Goal: Information Seeking & Learning: Understand process/instructions

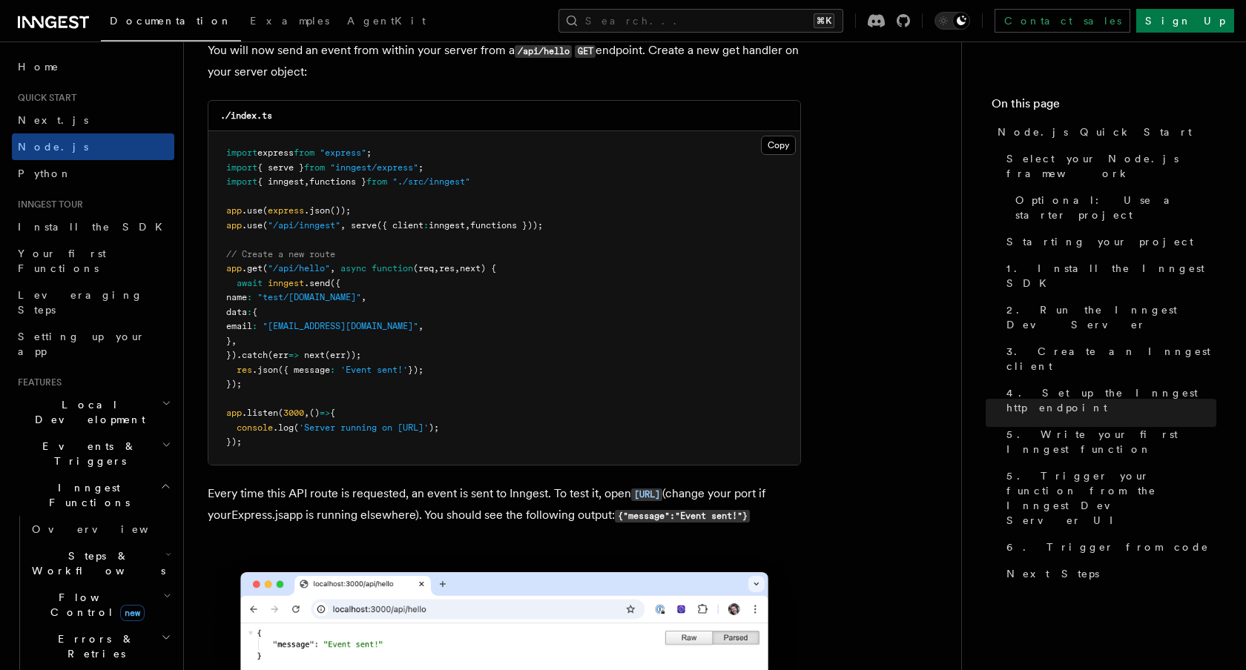
scroll to position [7858, 0]
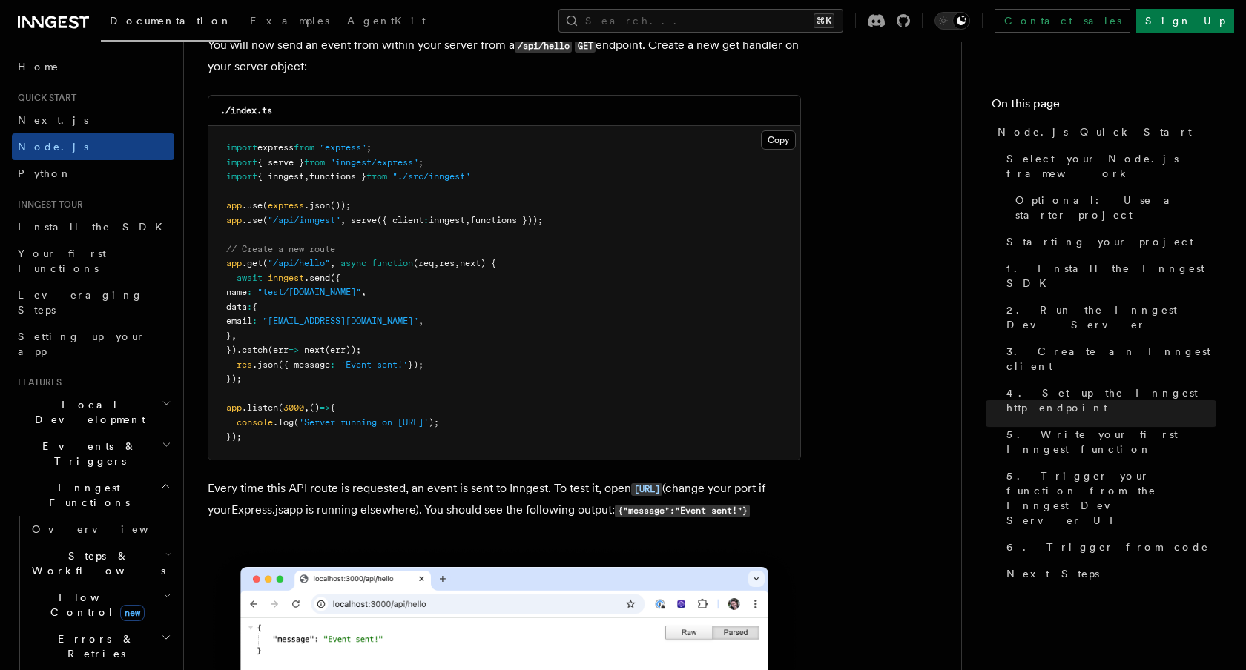
click at [708, 77] on p "You will now send an event from within your server from a /api/hello GET endpoi…" at bounding box center [504, 56] width 593 height 42
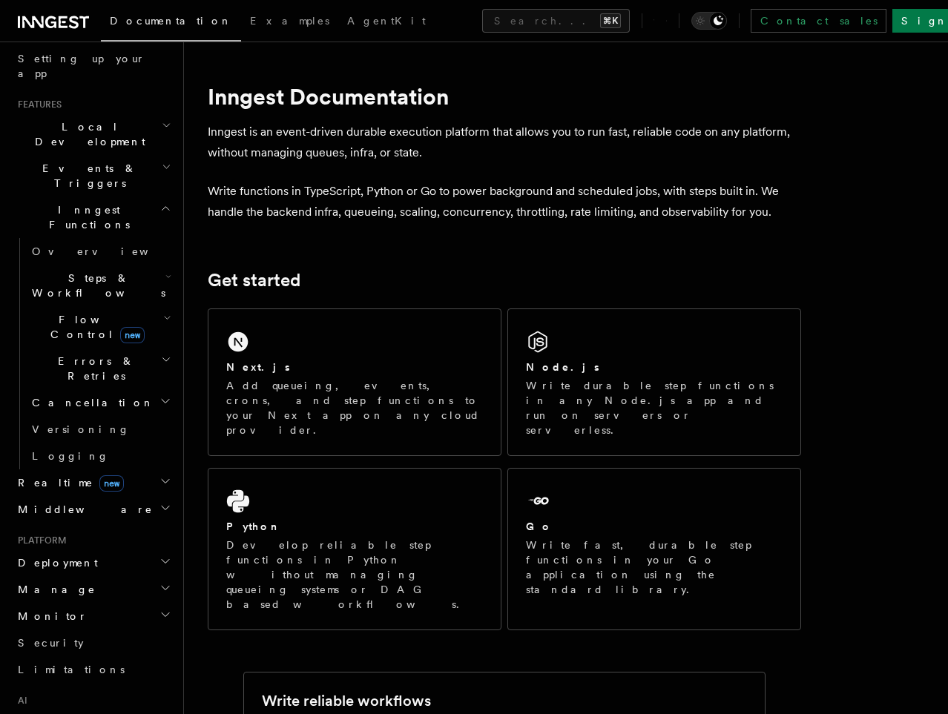
scroll to position [286, 0]
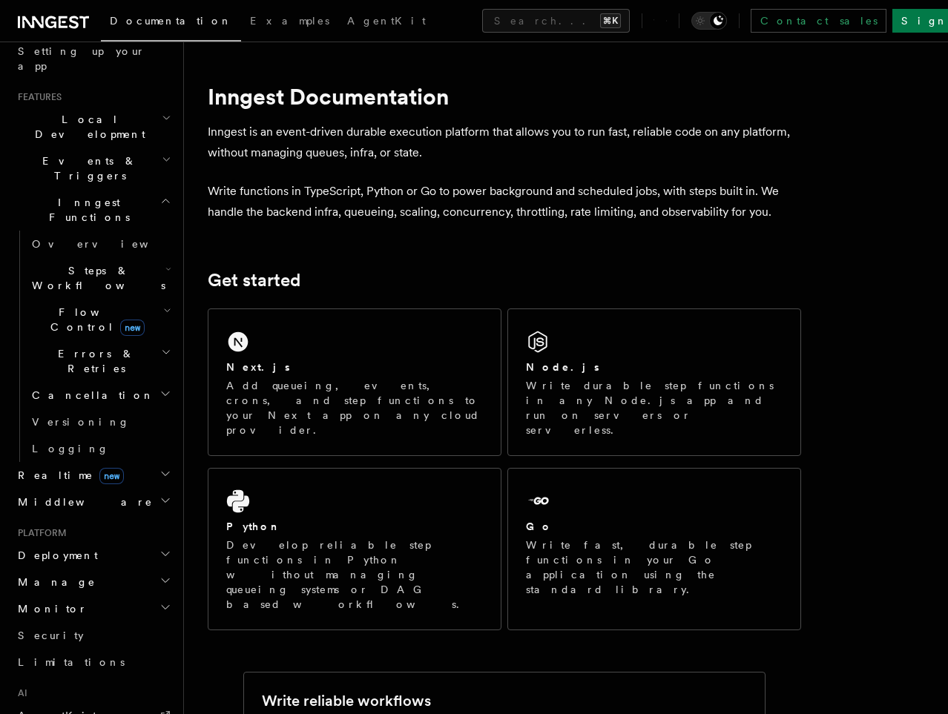
click at [94, 542] on h2 "Deployment" at bounding box center [93, 555] width 162 height 27
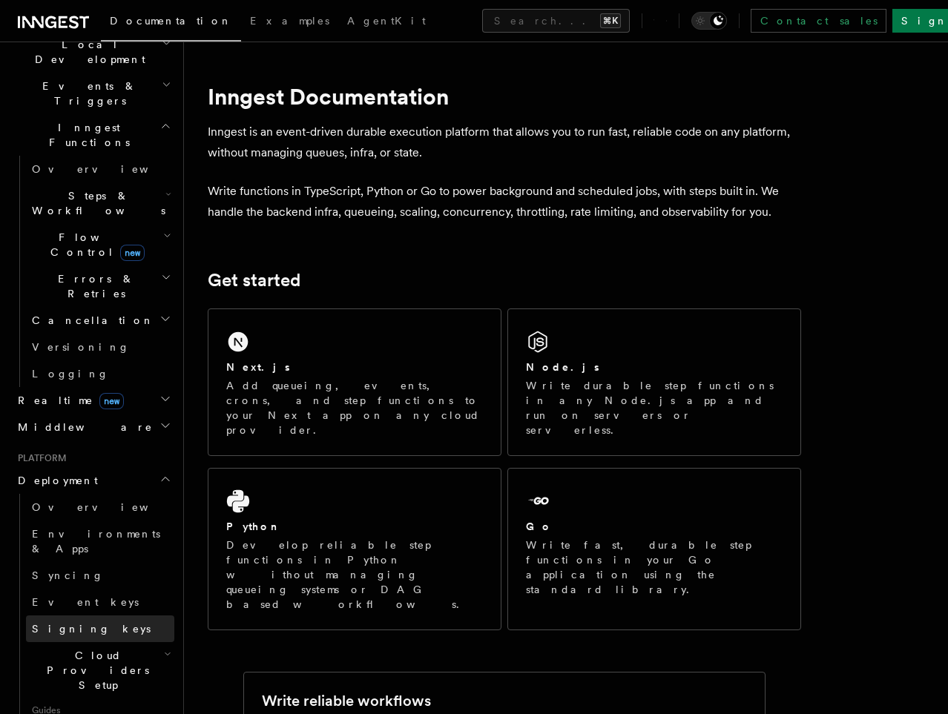
scroll to position [378, 0]
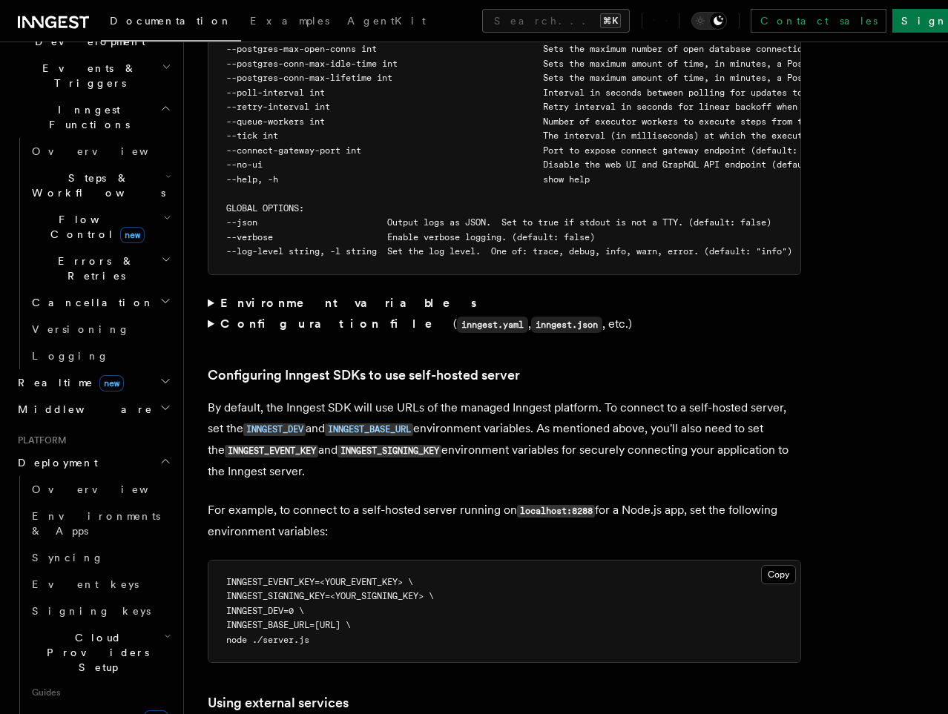
scroll to position [2917, 0]
click at [277, 297] on strong "Environment variables" at bounding box center [349, 304] width 259 height 14
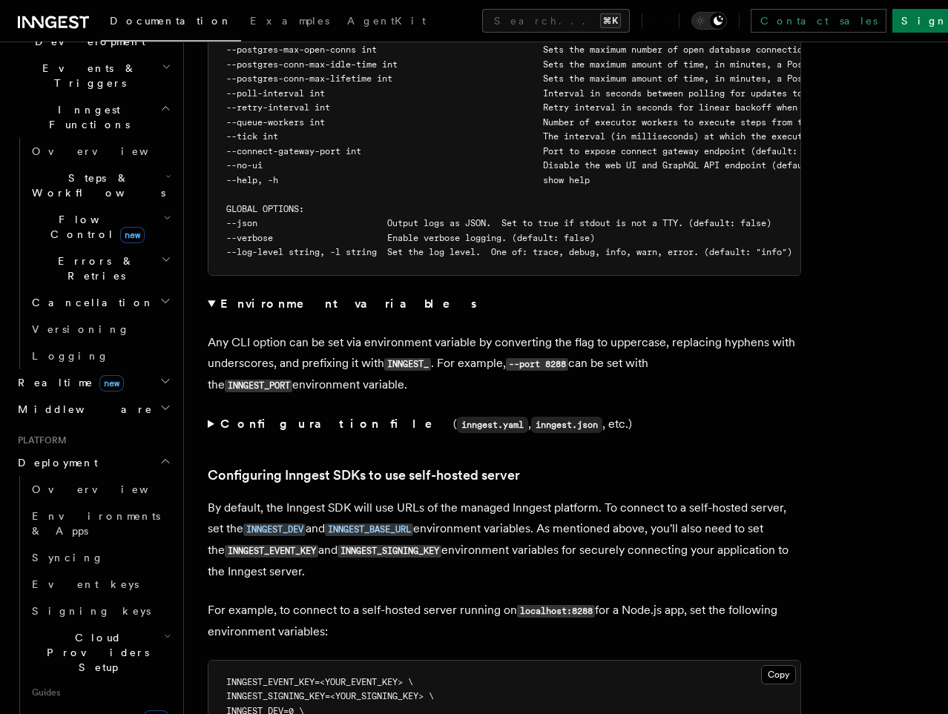
click at [268, 297] on strong "Environment variables" at bounding box center [349, 304] width 259 height 14
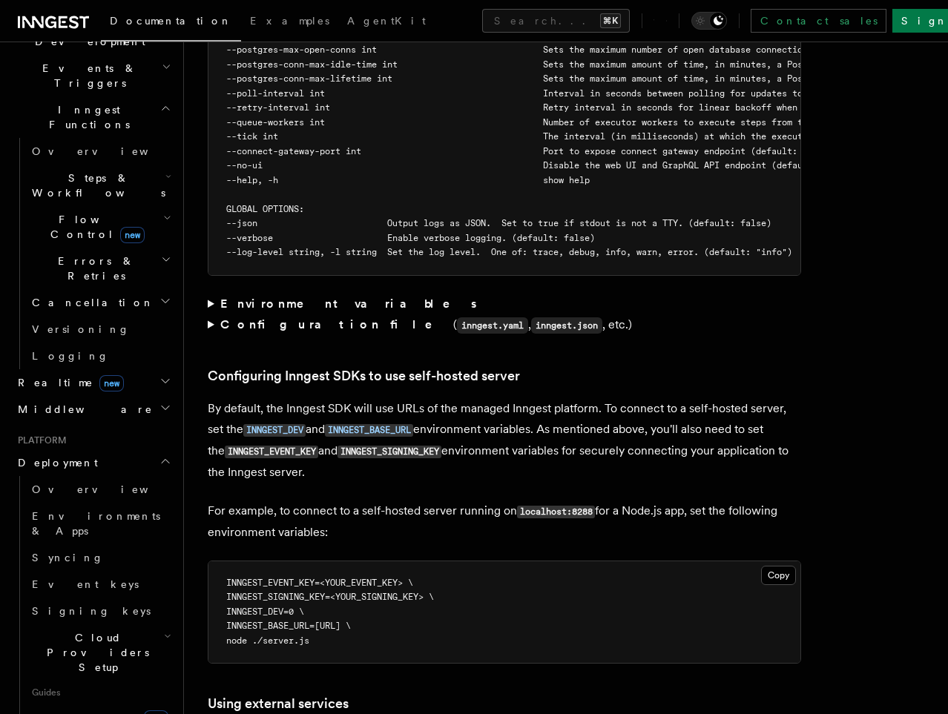
click at [261, 317] on strong "Configuration file" at bounding box center [336, 324] width 233 height 14
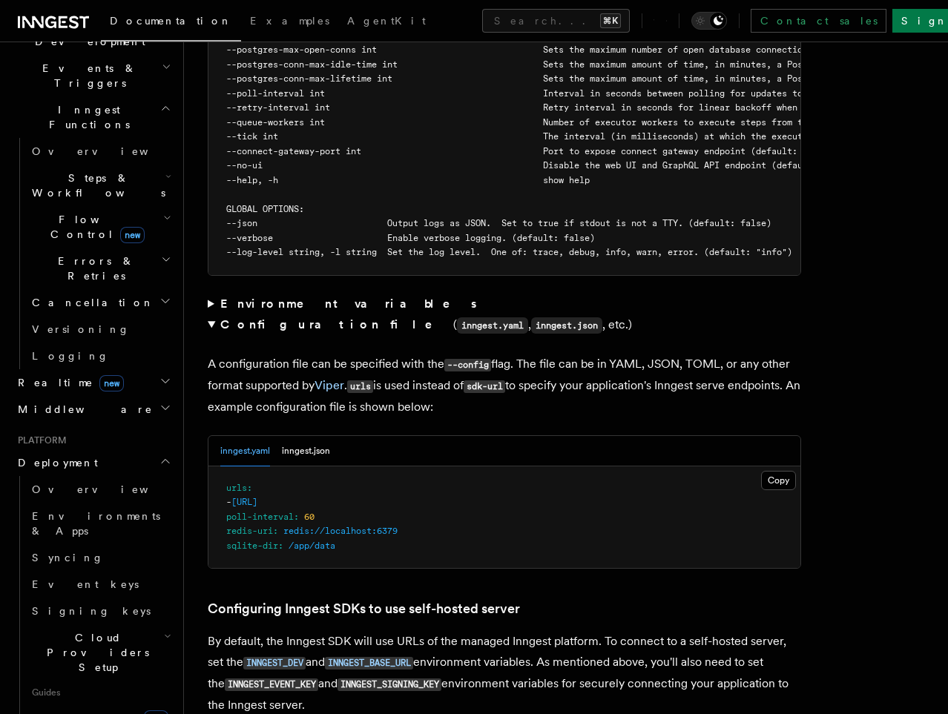
click at [258, 317] on strong "Configuration file" at bounding box center [336, 324] width 233 height 14
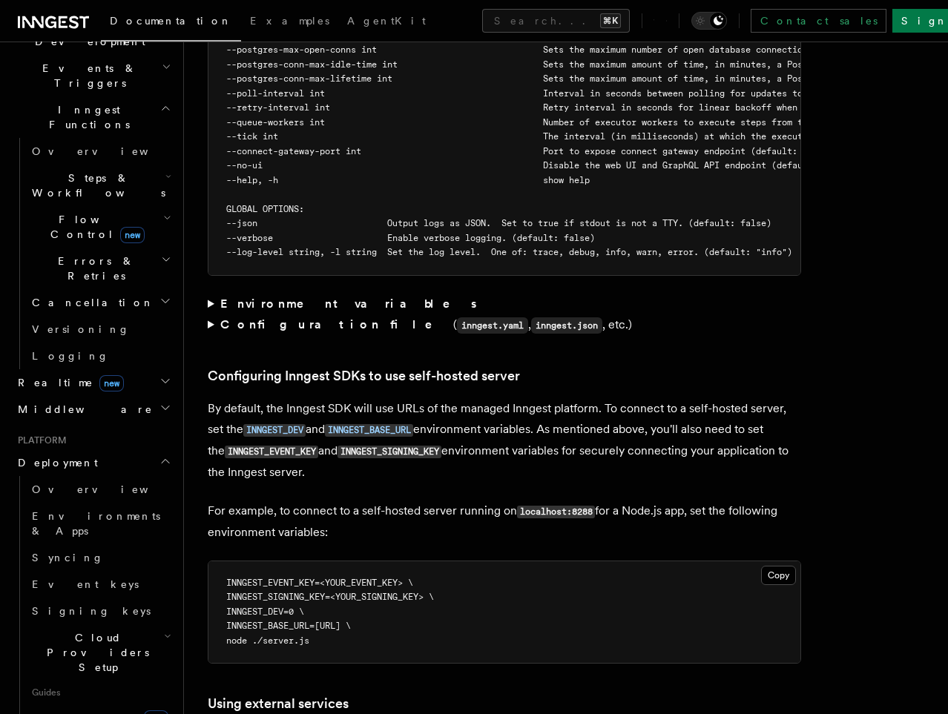
click at [260, 317] on strong "Configuration file" at bounding box center [336, 324] width 233 height 14
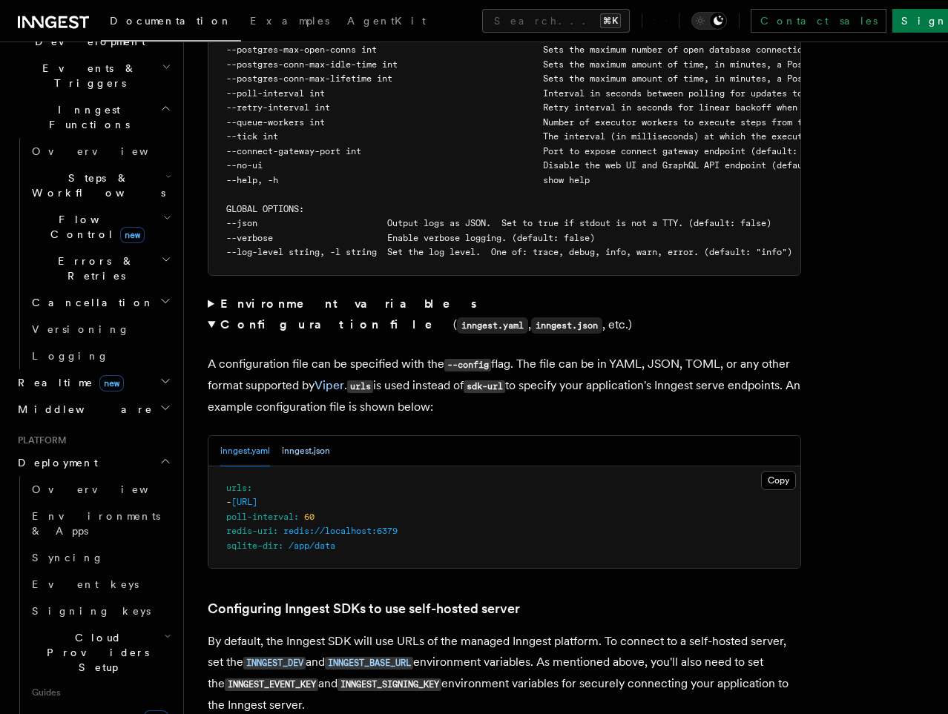
click at [311, 436] on button "inngest.json" at bounding box center [306, 451] width 48 height 30
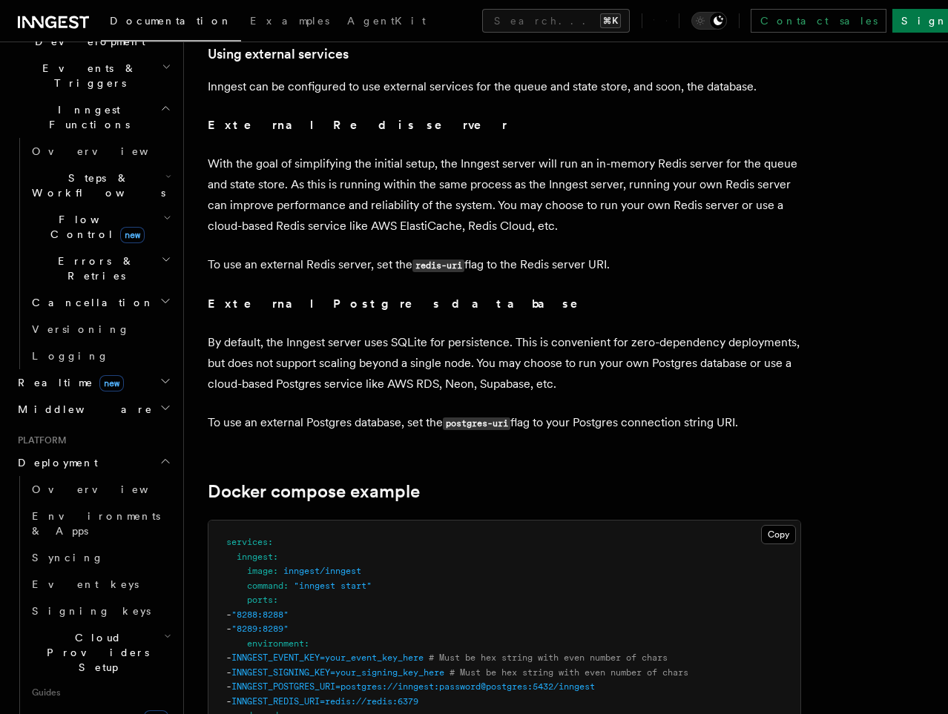
scroll to position [3852, 0]
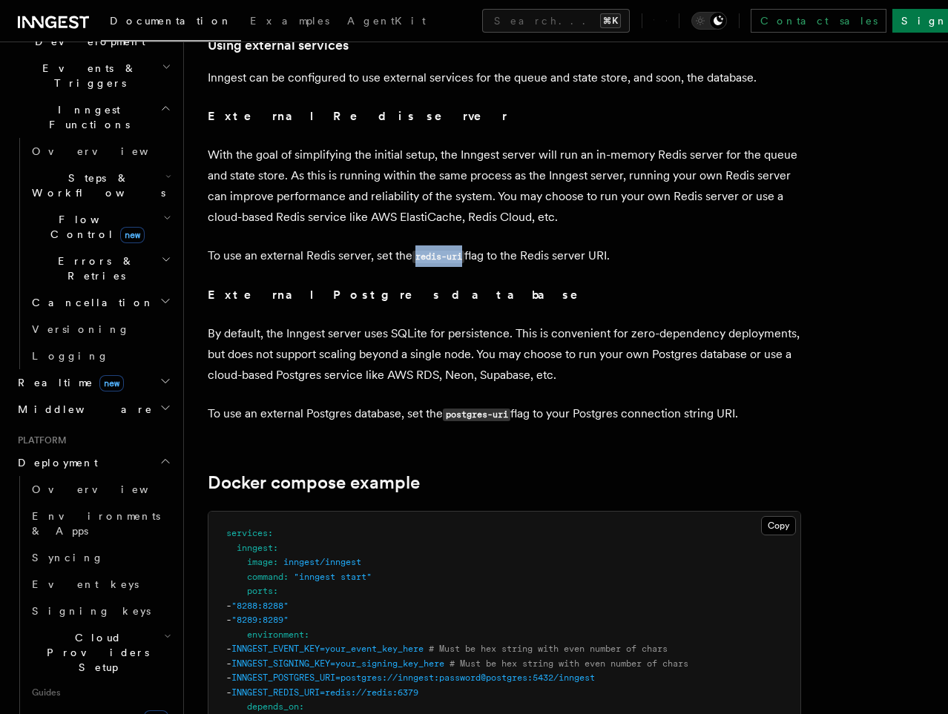
drag, startPoint x: 414, startPoint y: 215, endPoint x: 466, endPoint y: 210, distance: 52.2
click at [466, 245] on p "To use an external Redis server, set the redis-uri flag to the Redis server URI." at bounding box center [504, 256] width 593 height 22
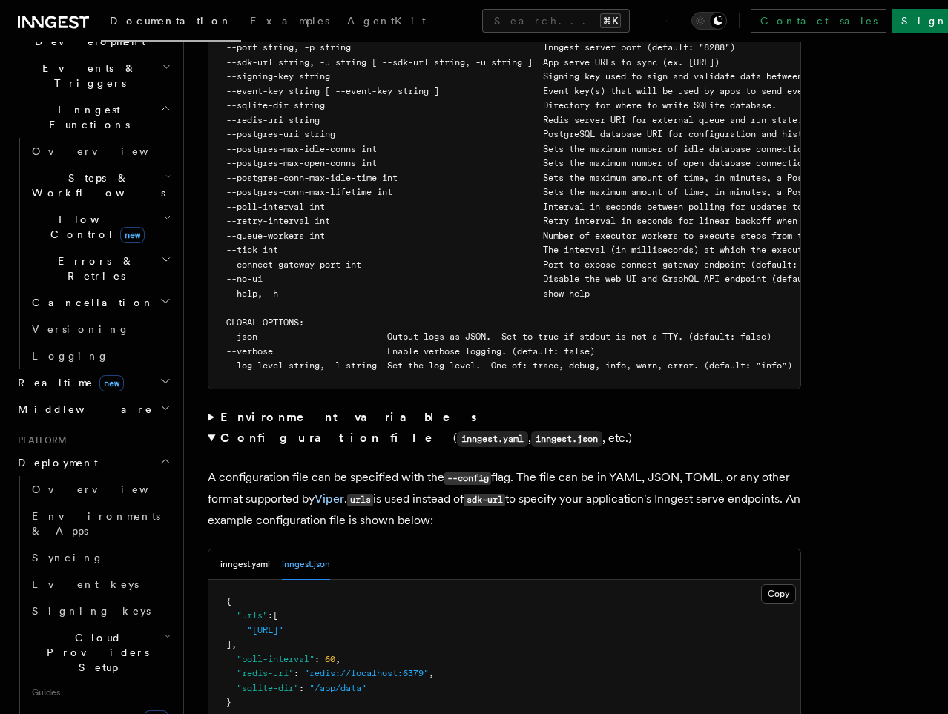
scroll to position [2789, 0]
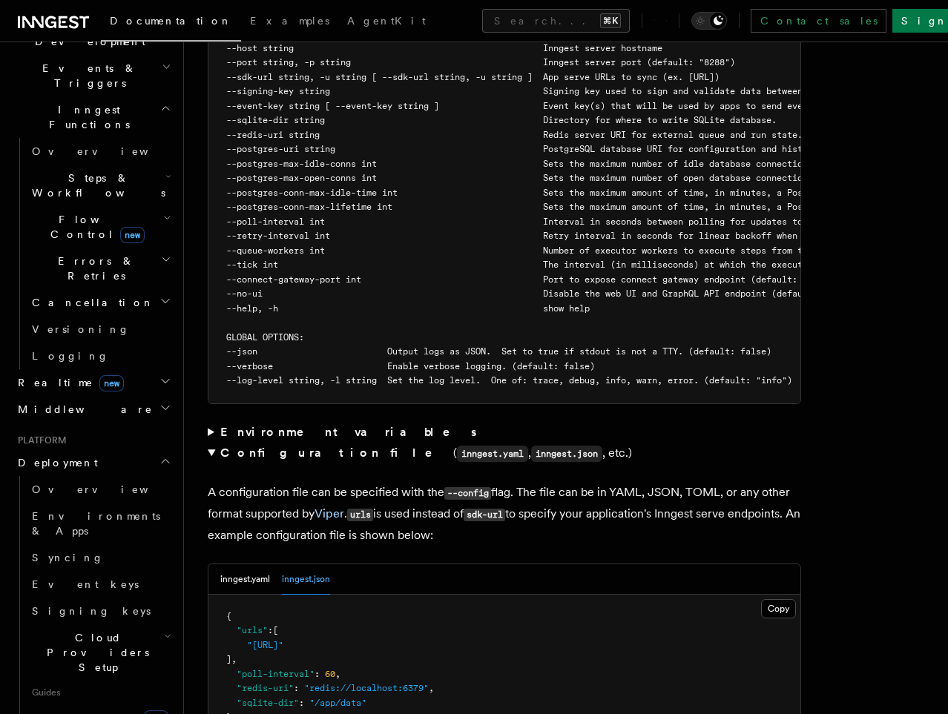
click at [284, 425] on strong "Environment variables" at bounding box center [349, 432] width 259 height 14
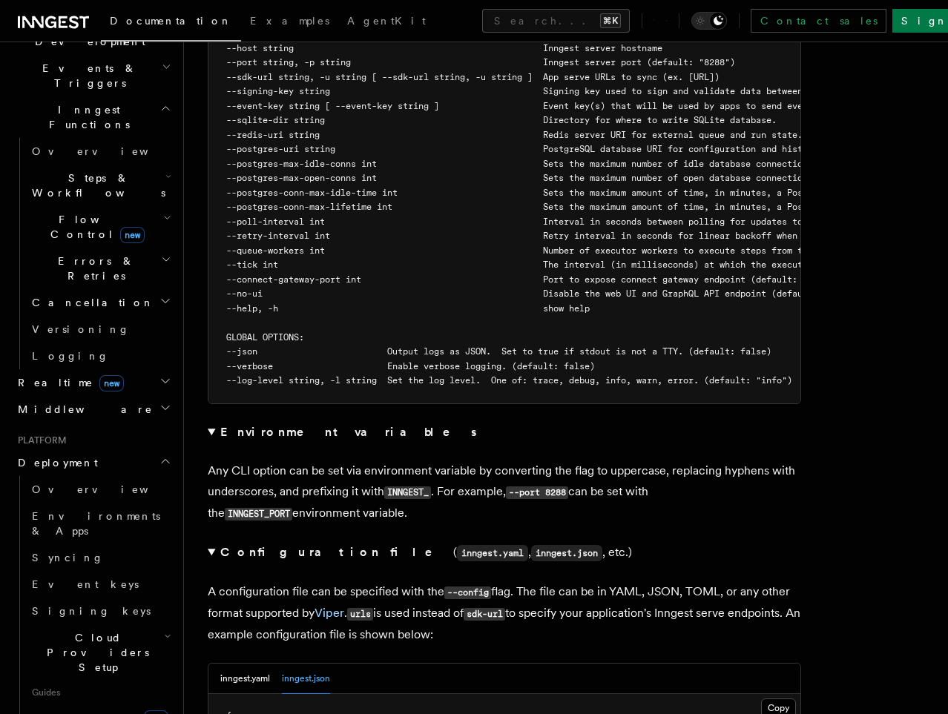
click at [271, 425] on strong "Environment variables" at bounding box center [349, 432] width 259 height 14
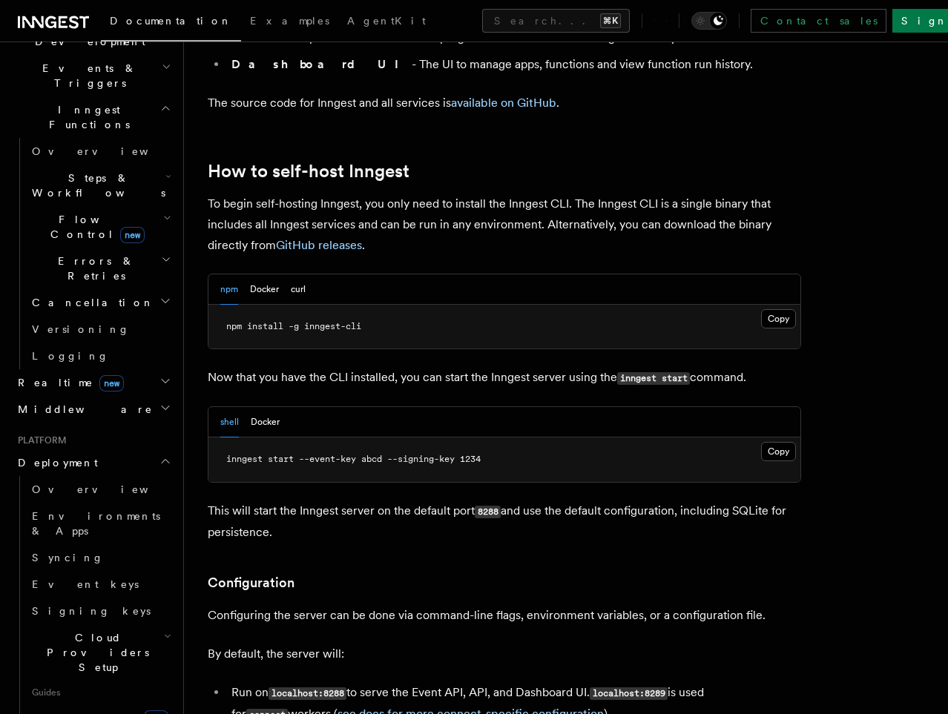
scroll to position [1417, 0]
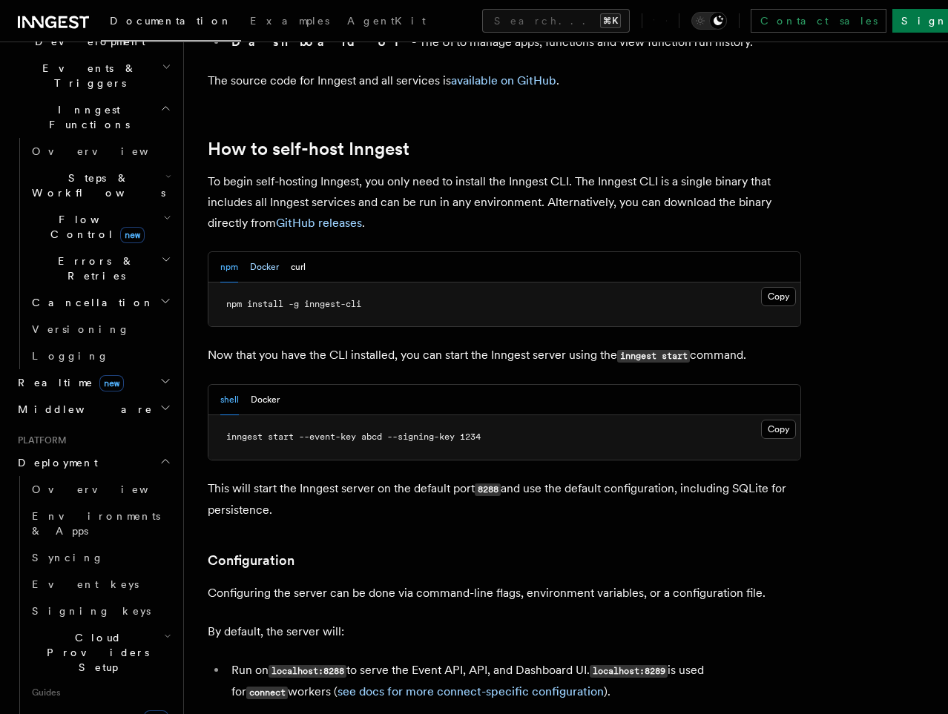
click at [270, 252] on button "Docker" at bounding box center [264, 267] width 29 height 30
click at [301, 252] on button "curl" at bounding box center [298, 267] width 15 height 30
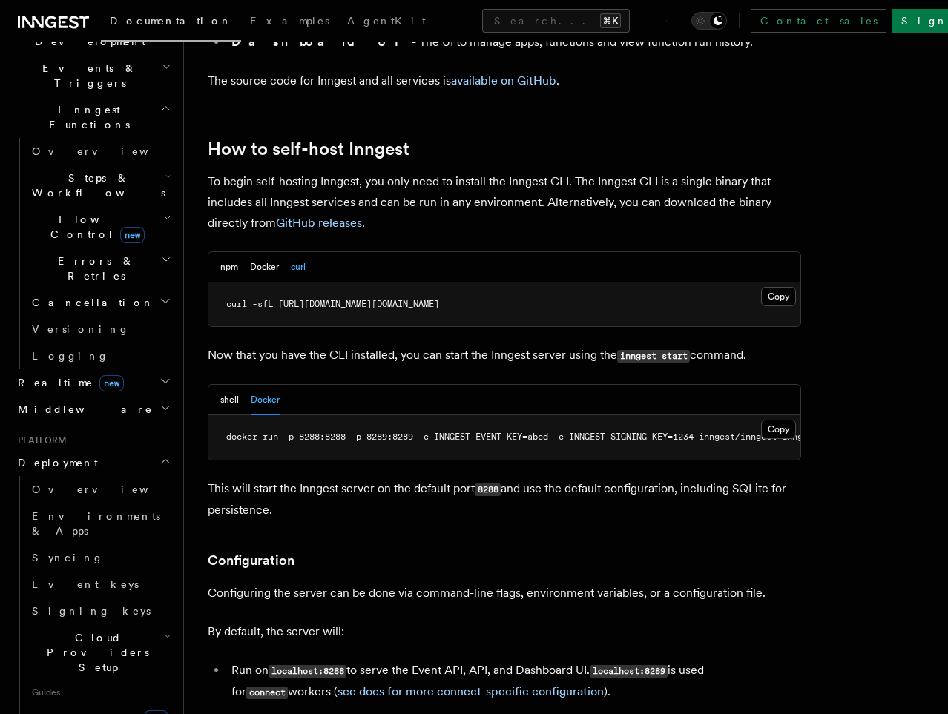
click at [217, 252] on div "npm Docker curl" at bounding box center [504, 267] width 592 height 30
click at [227, 252] on button "npm" at bounding box center [229, 267] width 18 height 30
click at [263, 252] on button "Docker" at bounding box center [264, 267] width 29 height 30
click at [226, 252] on button "npm" at bounding box center [229, 267] width 18 height 30
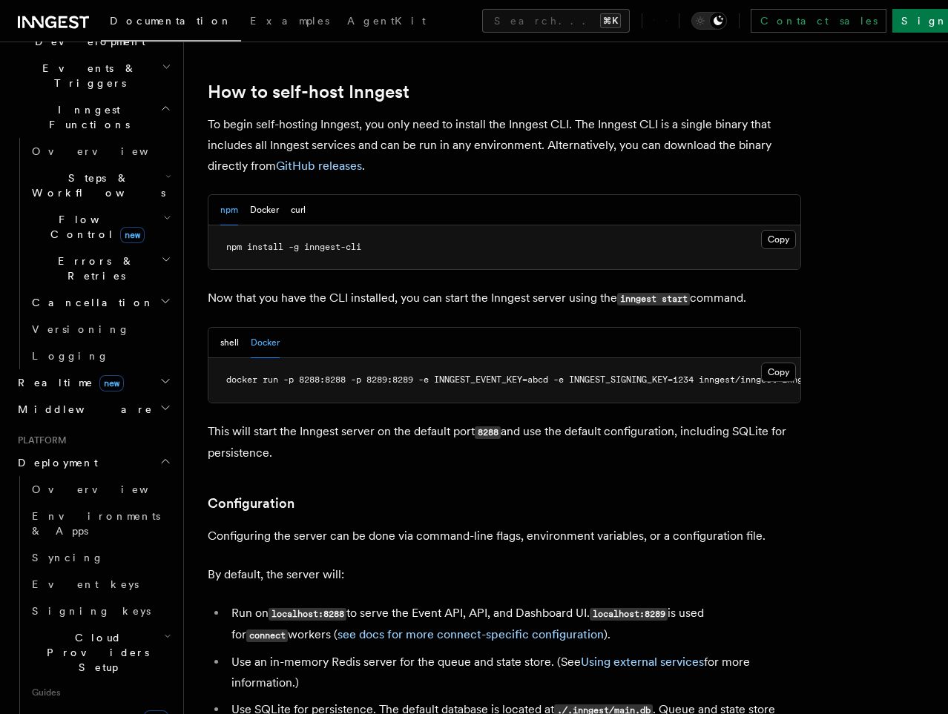
scroll to position [1475, 0]
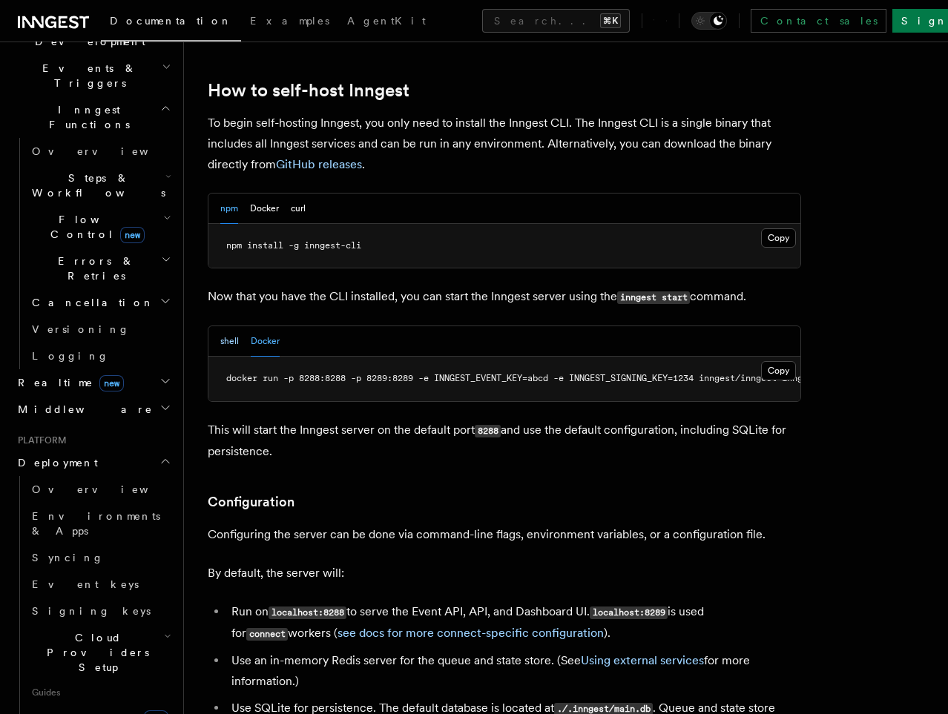
click at [226, 326] on button "shell" at bounding box center [229, 341] width 19 height 30
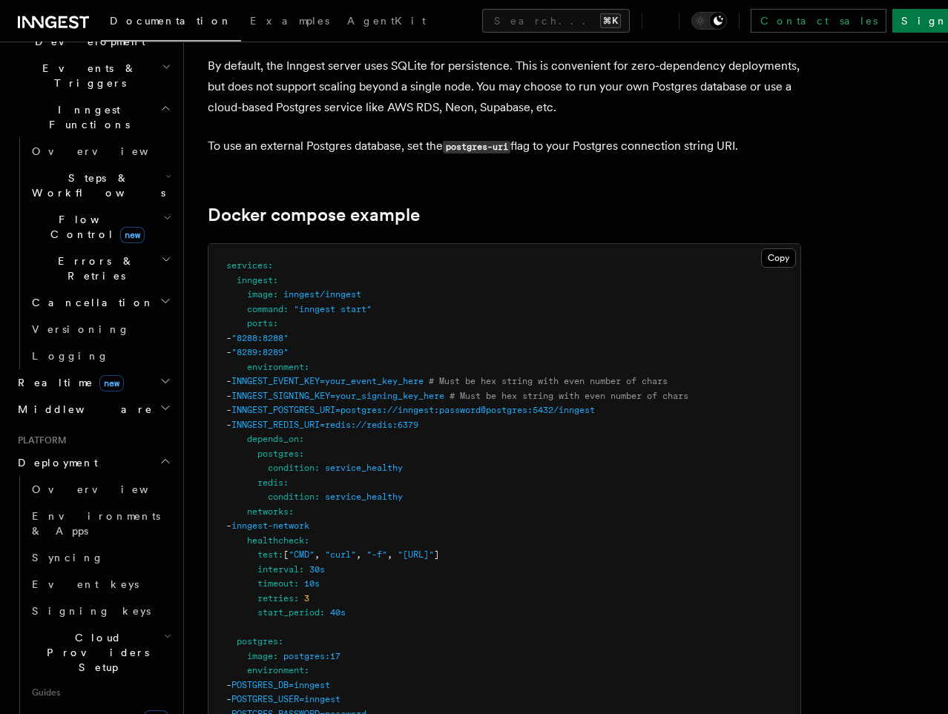
scroll to position [4119, 0]
drag, startPoint x: 286, startPoint y: 257, endPoint x: 375, endPoint y: 250, distance: 89.3
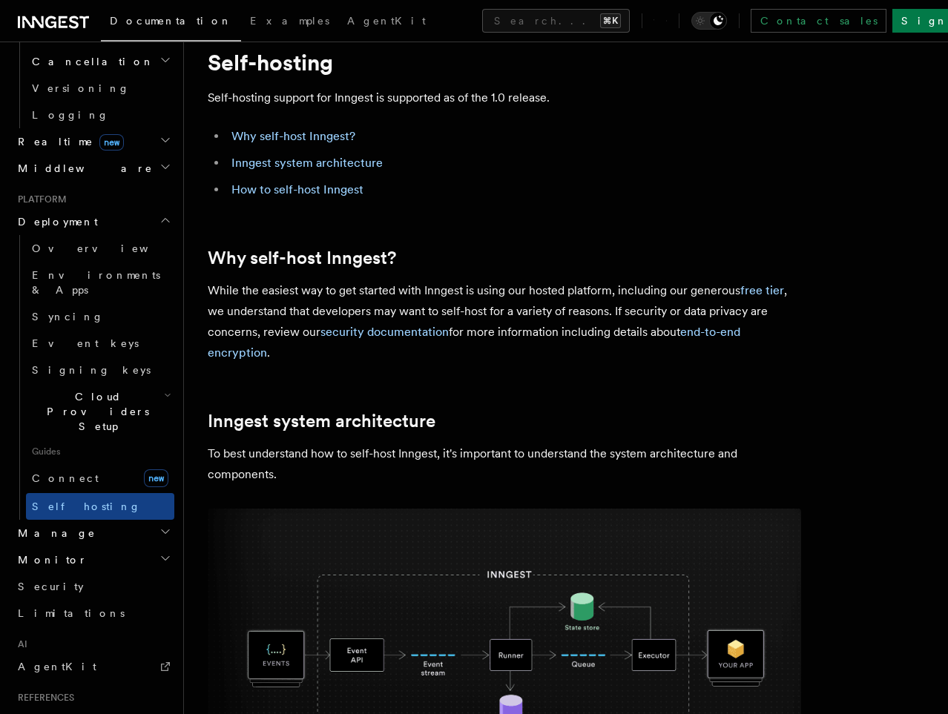
scroll to position [0, 0]
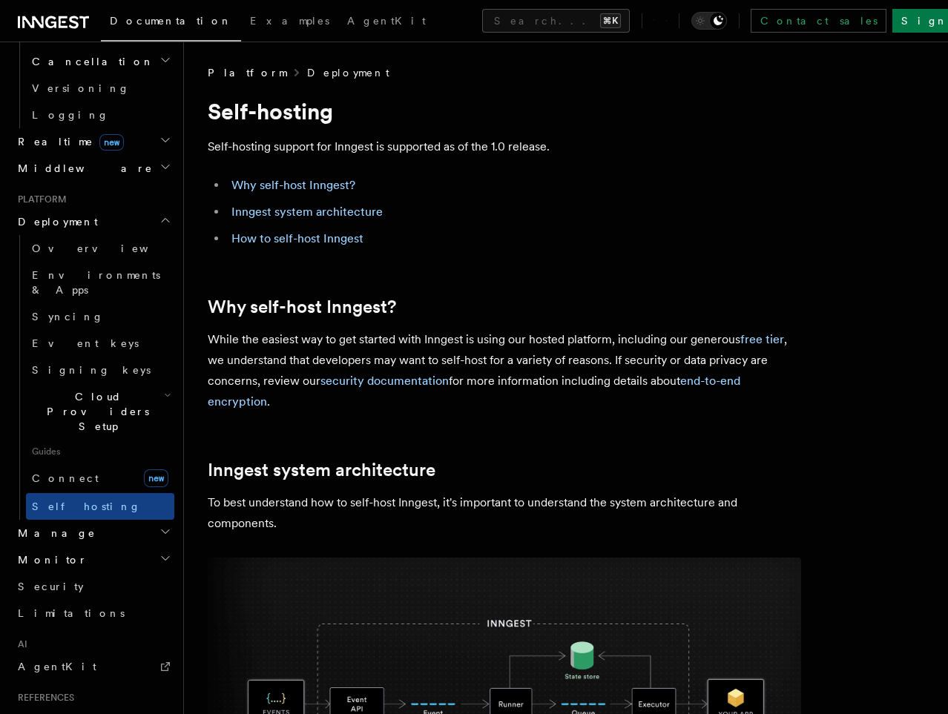
scroll to position [472, 0]
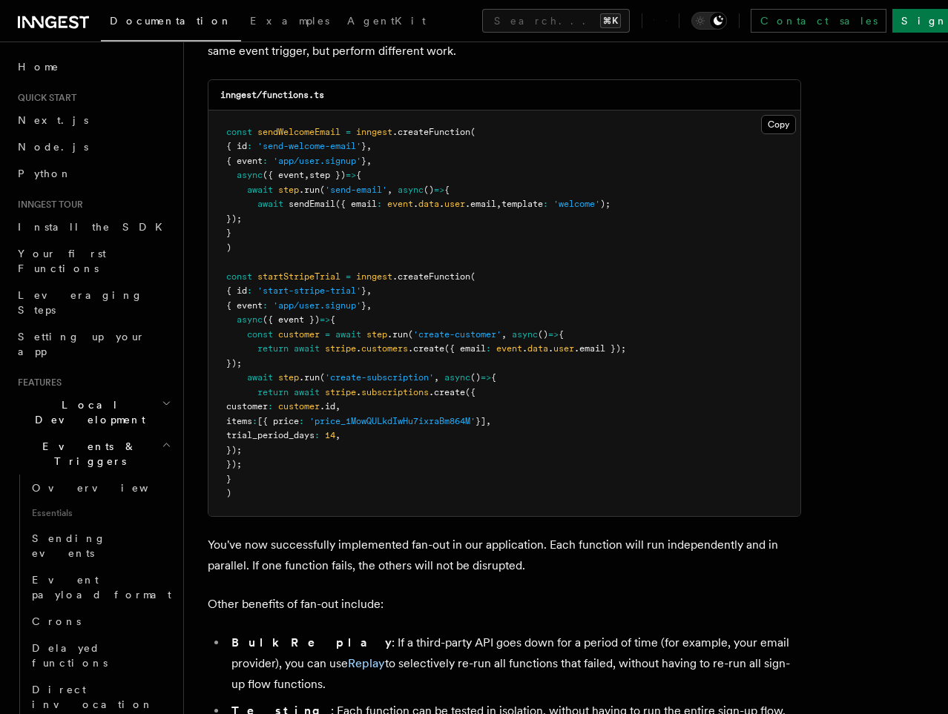
scroll to position [1394, 0]
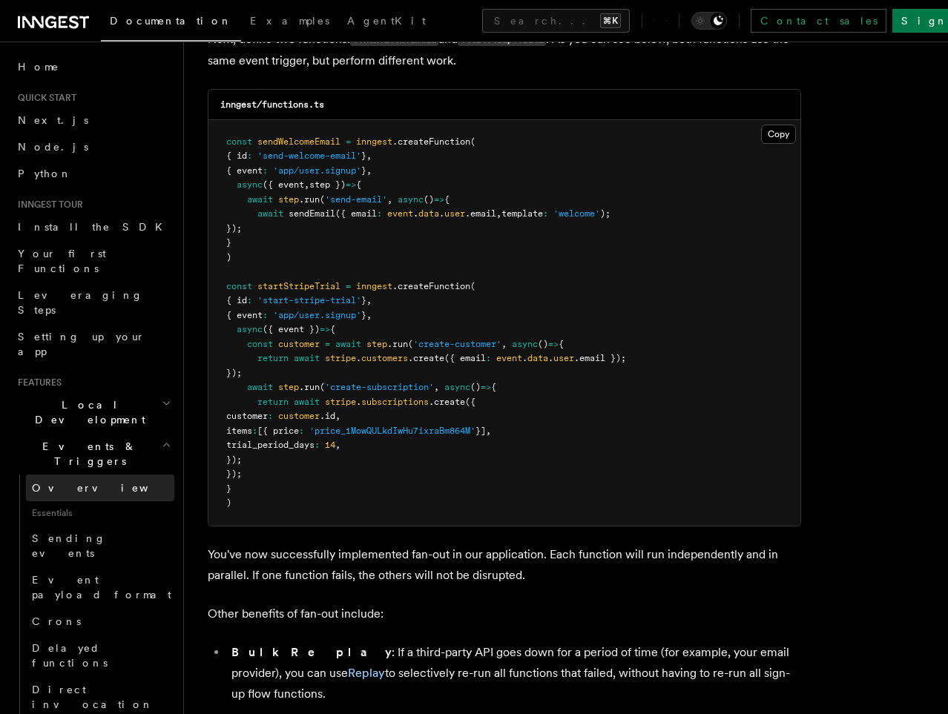
click at [111, 475] on link "Overview" at bounding box center [100, 488] width 148 height 27
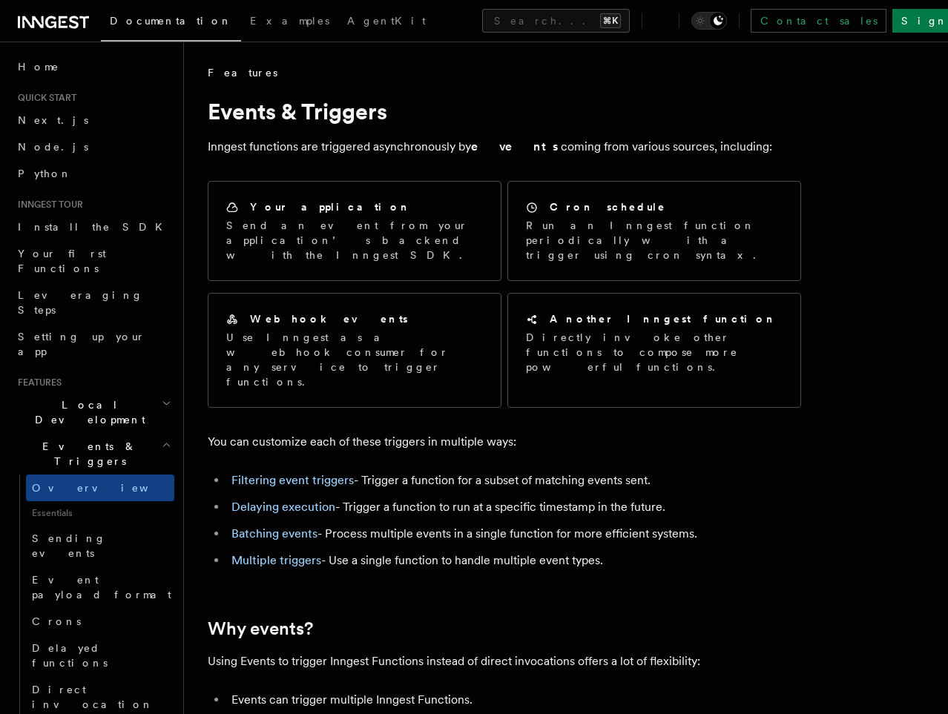
click at [113, 433] on h2 "Events & Triggers" at bounding box center [93, 454] width 162 height 42
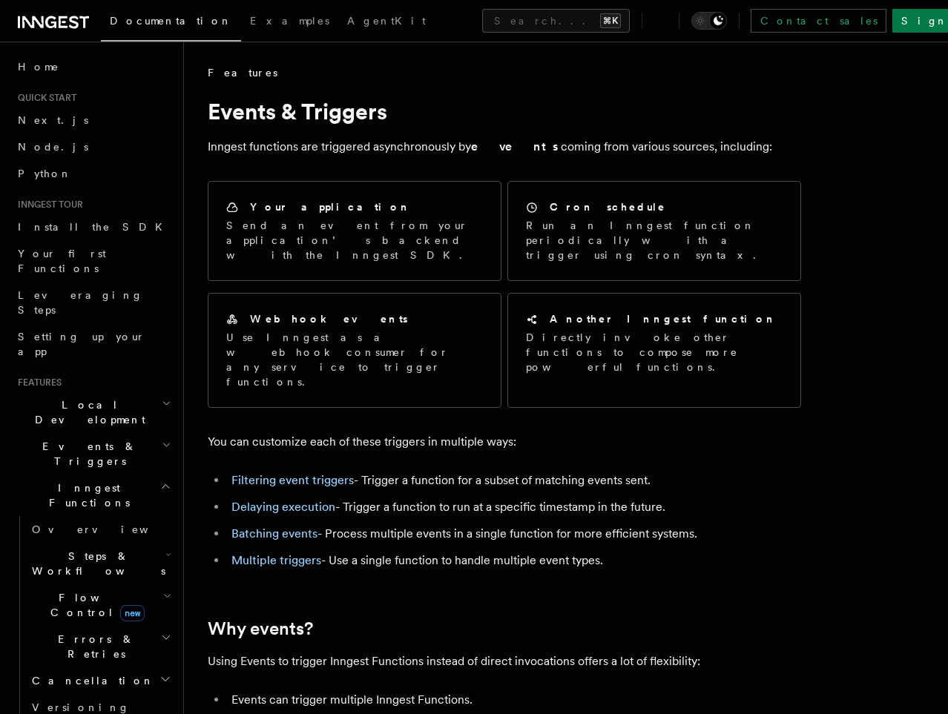
click at [90, 475] on h2 "Inngest Functions" at bounding box center [93, 496] width 162 height 42
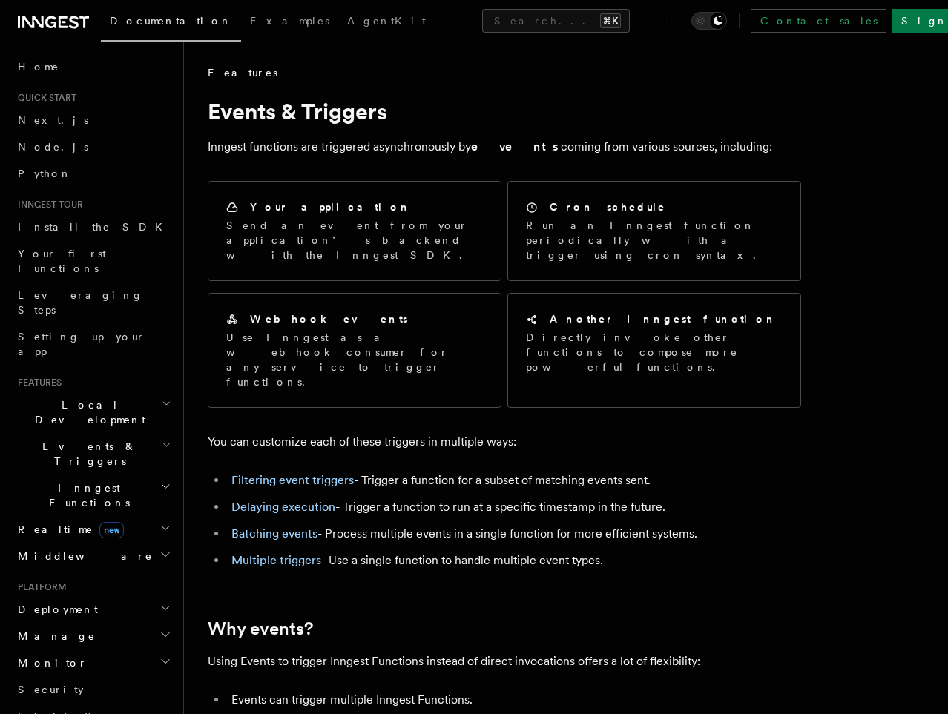
click at [123, 516] on h2 "Realtime new" at bounding box center [93, 529] width 162 height 27
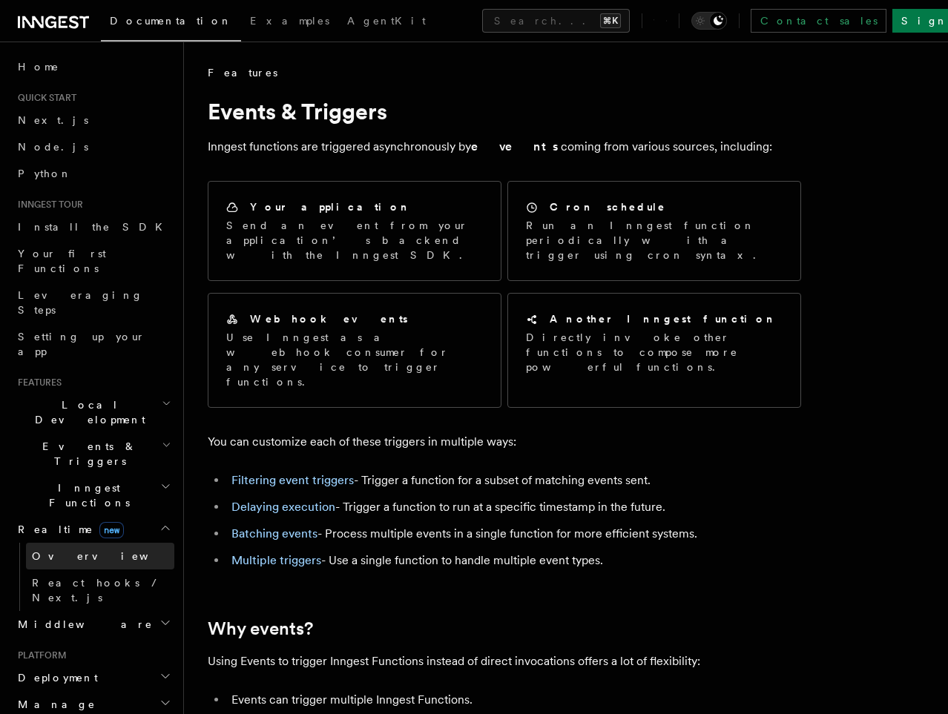
click at [112, 543] on link "Overview" at bounding box center [100, 556] width 148 height 27
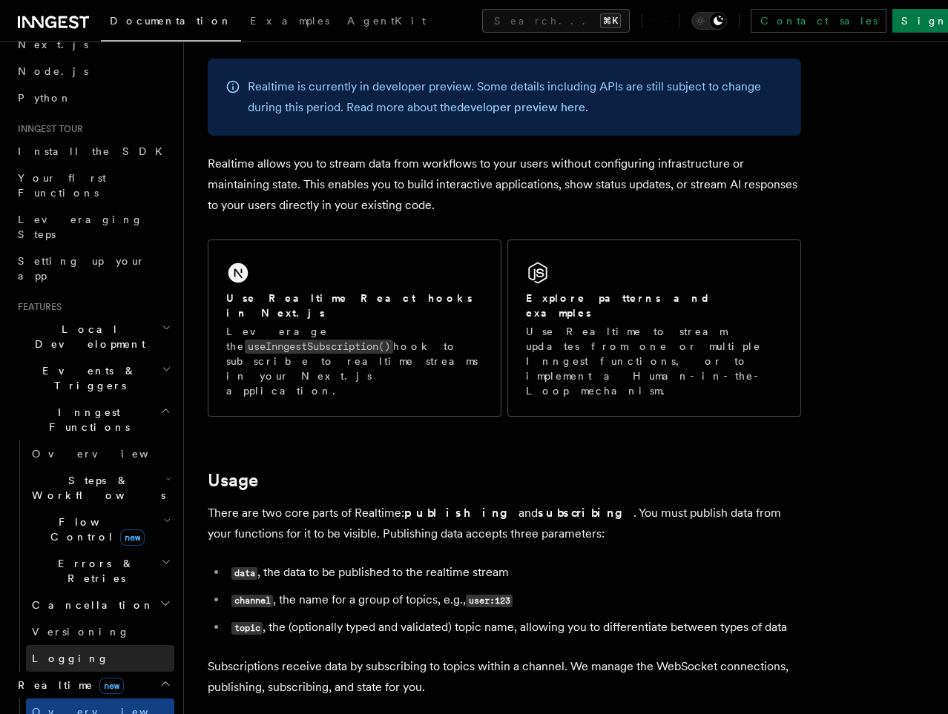
scroll to position [82, 0]
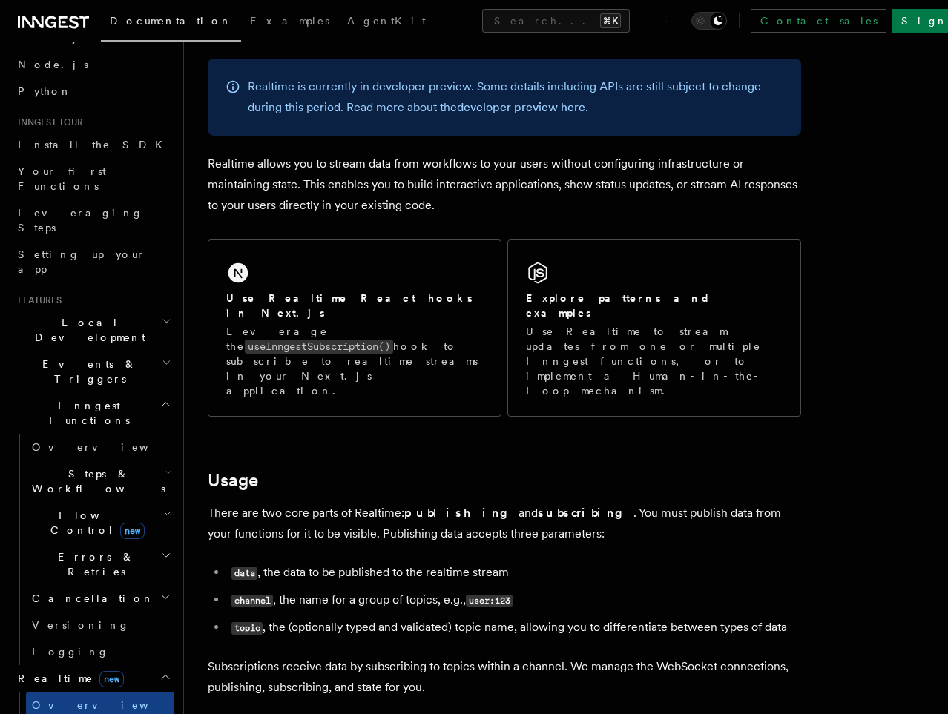
click at [134, 665] on h2 "Realtime new" at bounding box center [93, 678] width 162 height 27
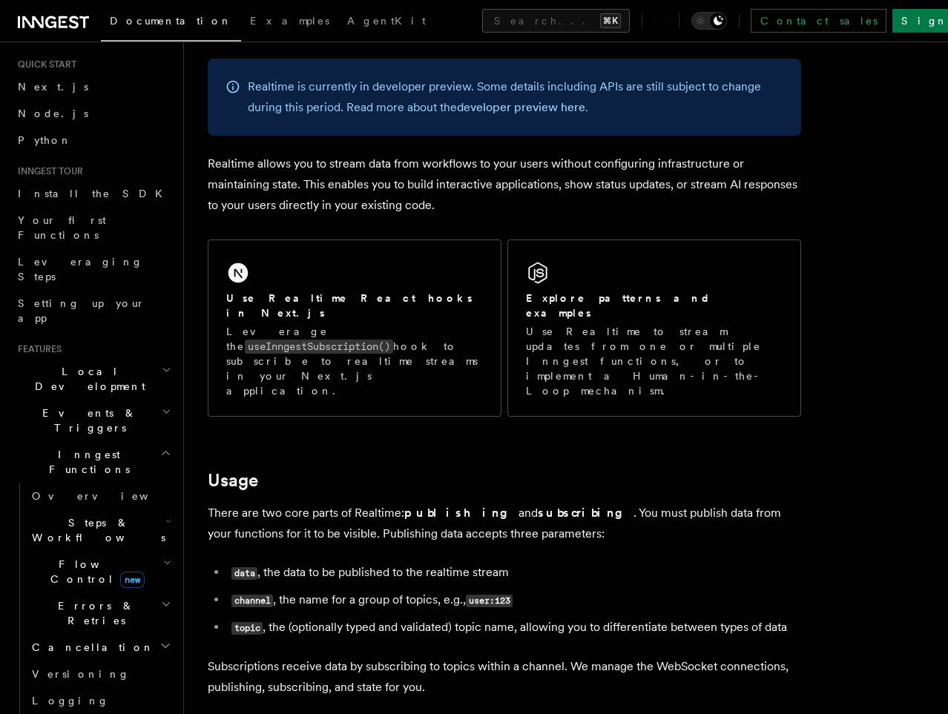
scroll to position [29, 0]
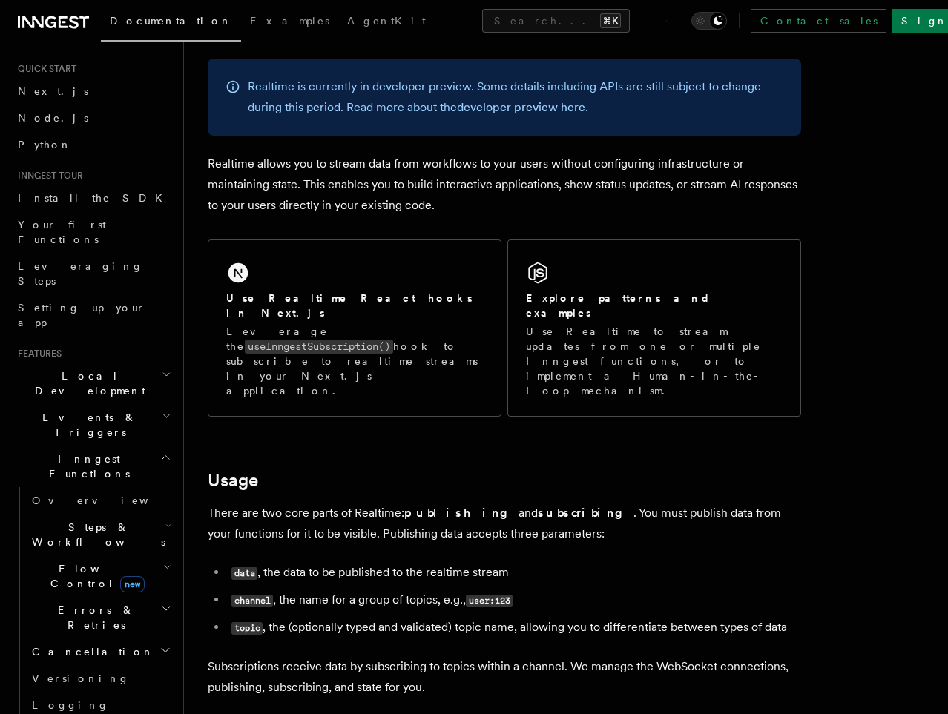
click at [108, 446] on h2 "Inngest Functions" at bounding box center [93, 467] width 162 height 42
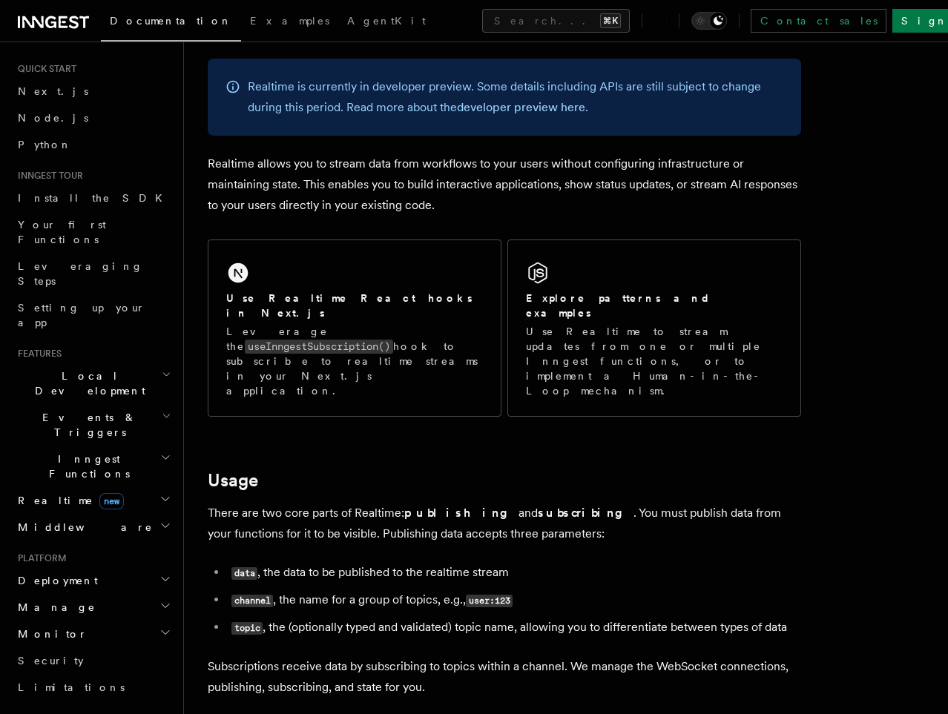
click at [103, 446] on h2 "Inngest Functions" at bounding box center [93, 467] width 162 height 42
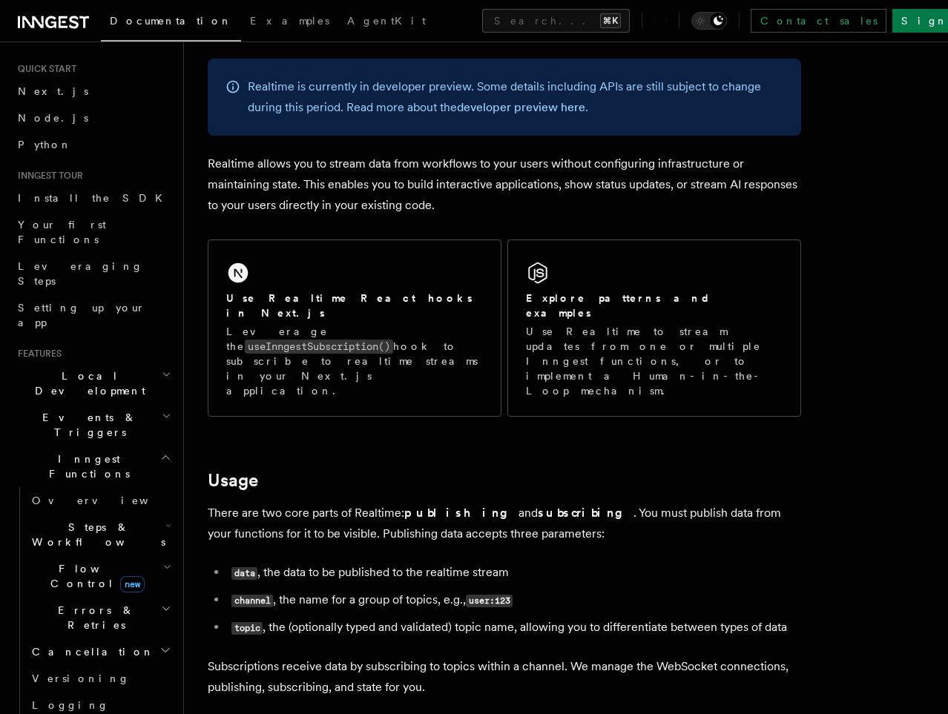
click at [92, 452] on span "Inngest Functions" at bounding box center [86, 467] width 148 height 30
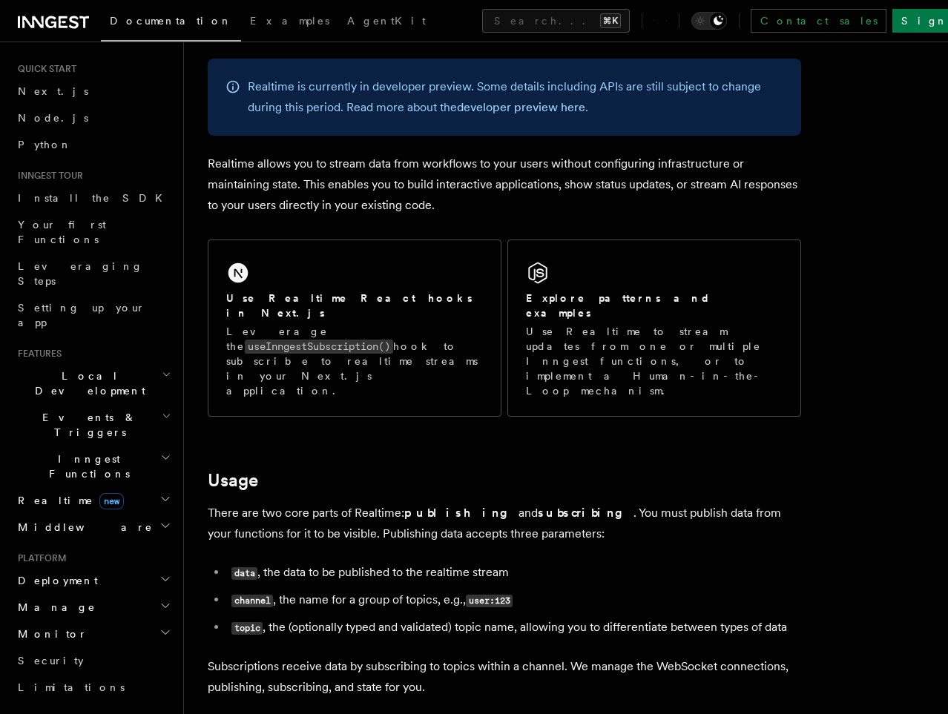
click at [95, 410] on span "Events & Triggers" at bounding box center [87, 425] width 150 height 30
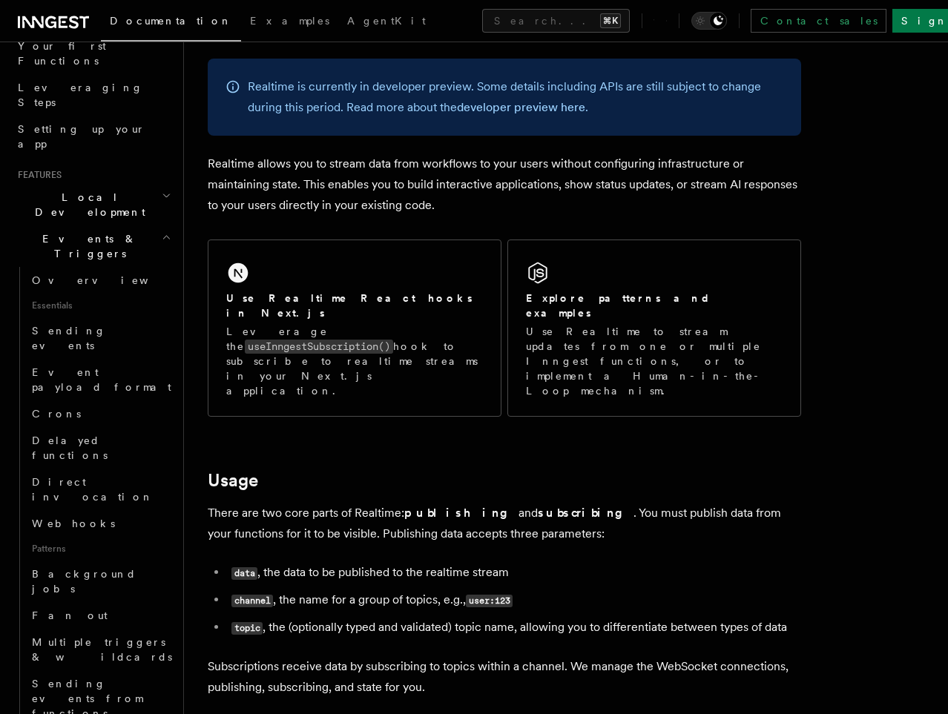
scroll to position [205, 0]
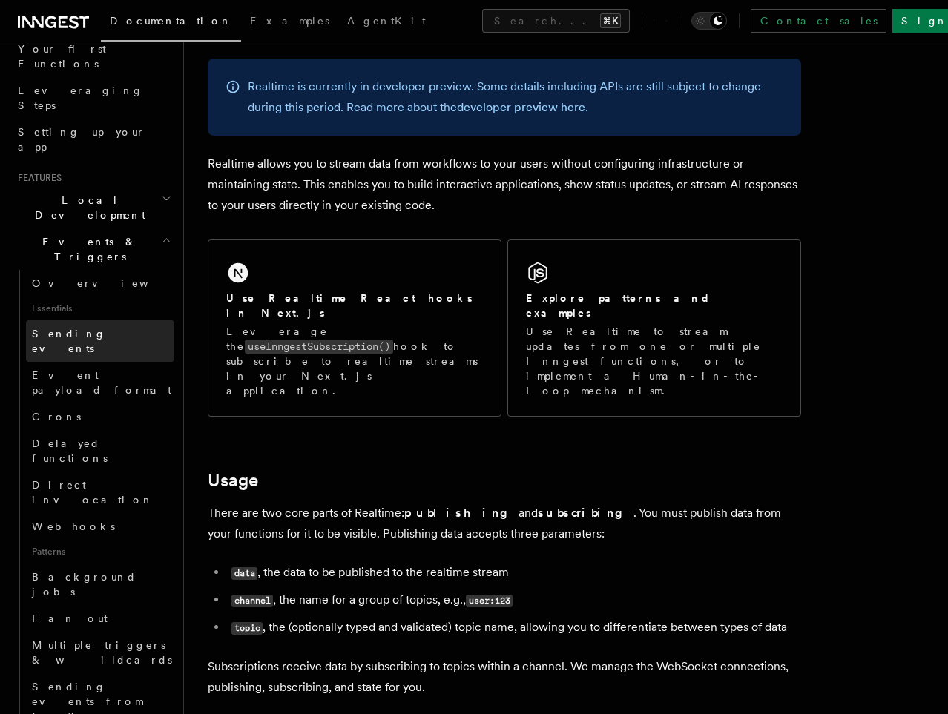
click at [103, 320] on link "Sending events" at bounding box center [100, 341] width 148 height 42
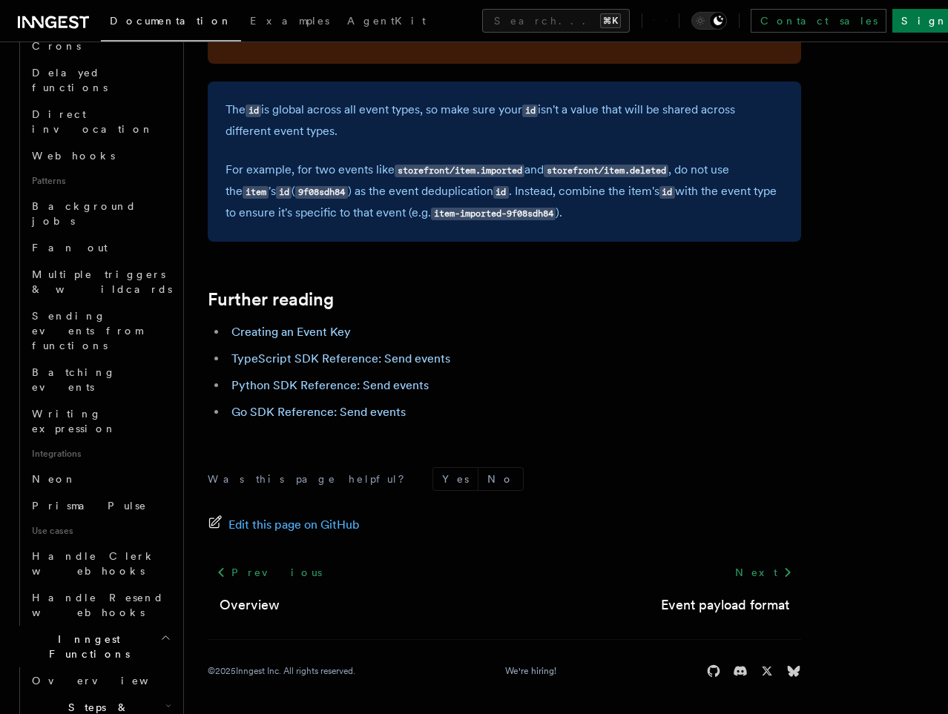
scroll to position [585, 0]
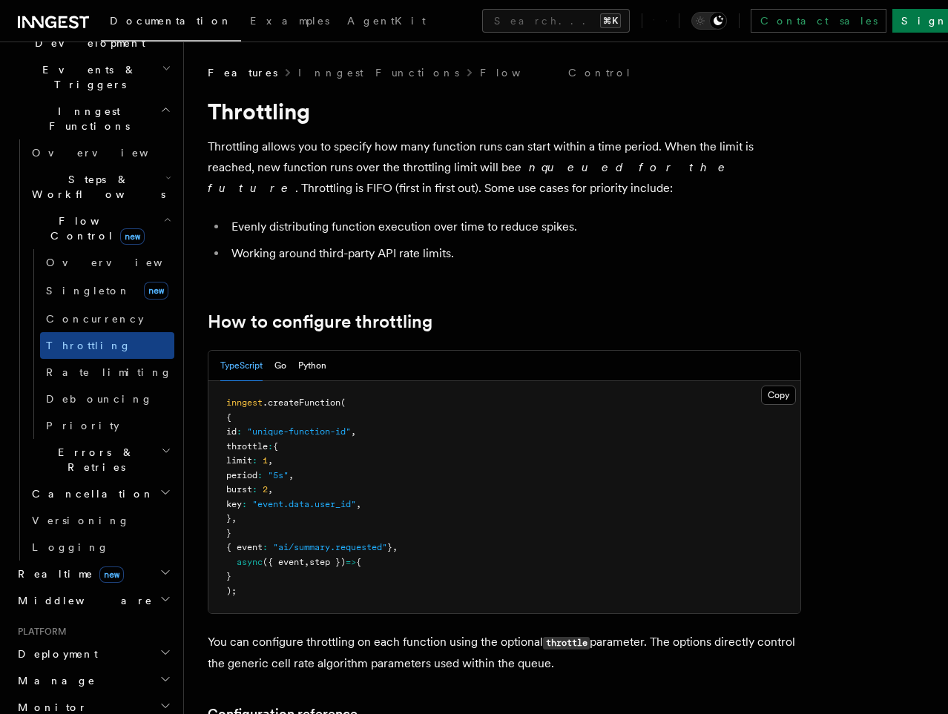
scroll to position [353, 0]
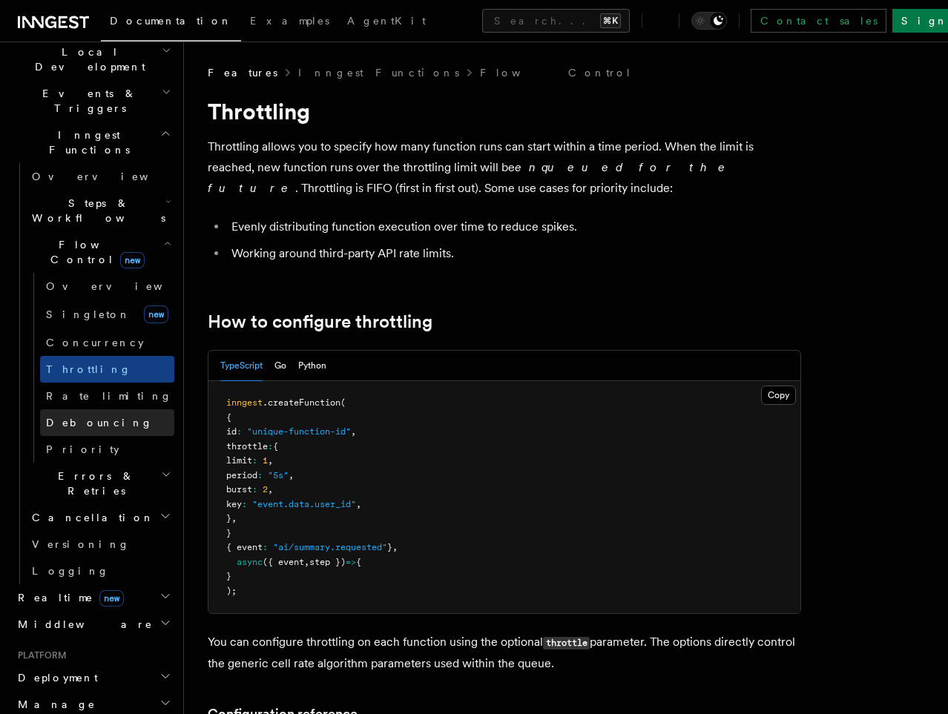
click at [112, 409] on link "Debouncing" at bounding box center [107, 422] width 134 height 27
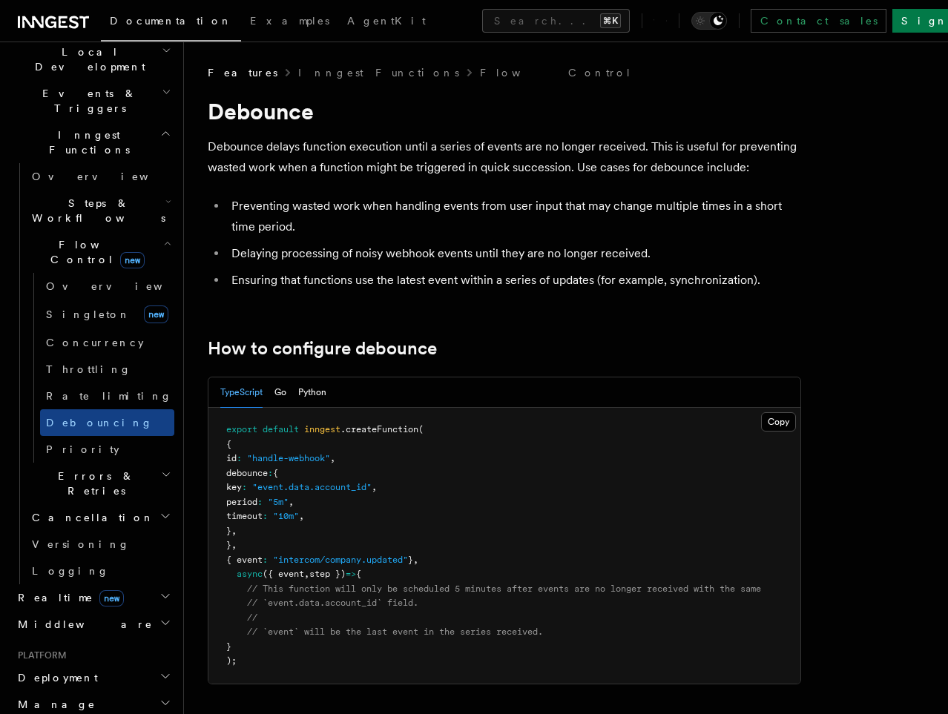
click at [319, 207] on li "Preventing wasted work when handling events from user input that may change mul…" at bounding box center [514, 217] width 574 height 42
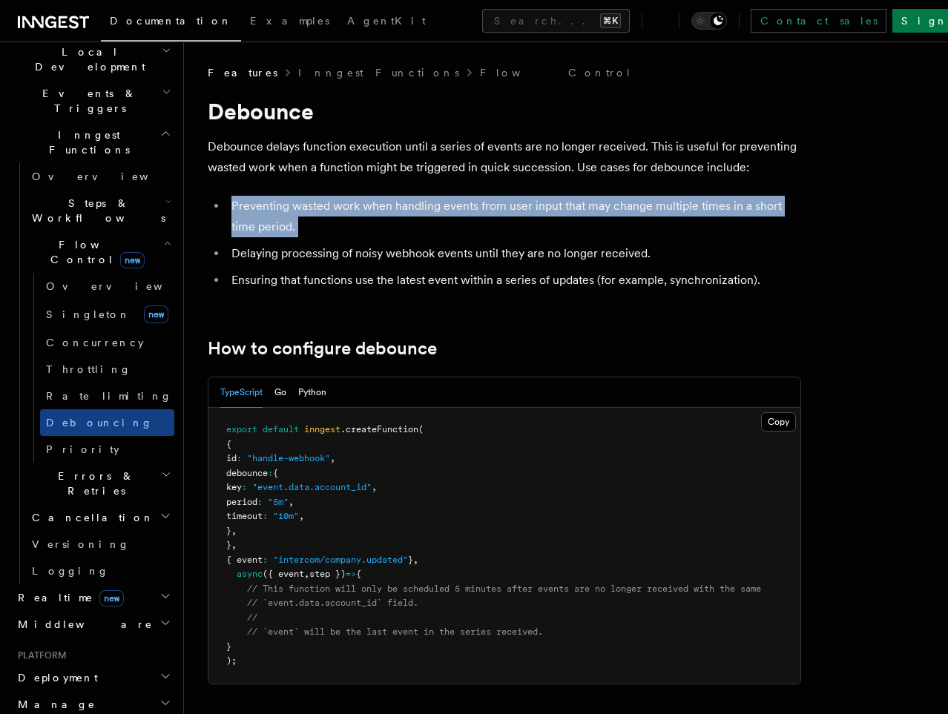
click at [319, 207] on li "Preventing wasted work when handling events from user input that may change mul…" at bounding box center [514, 217] width 574 height 42
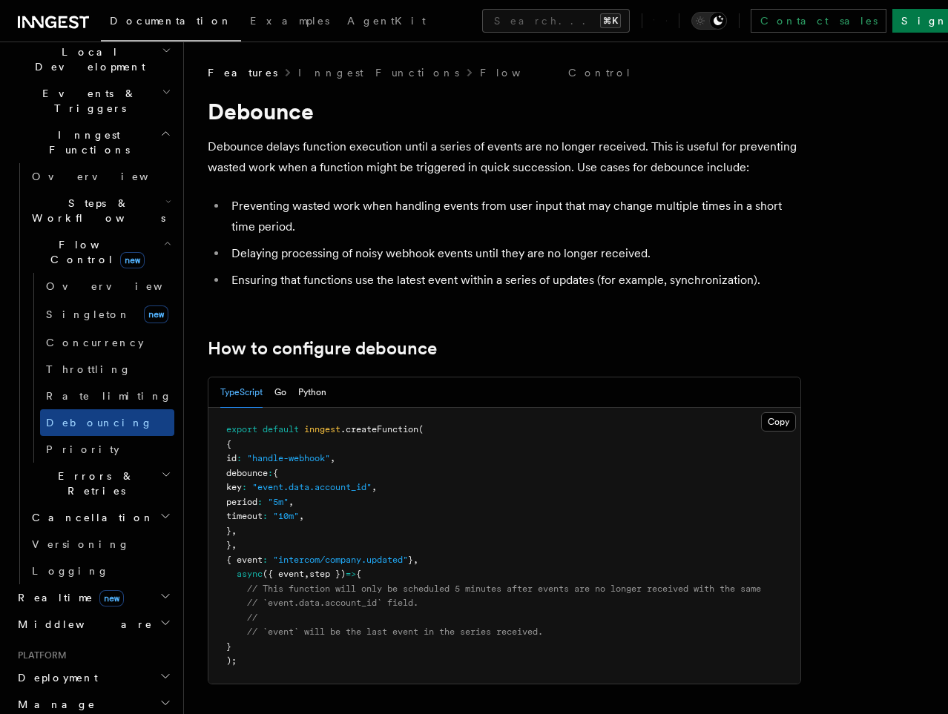
click at [247, 490] on span ":" at bounding box center [244, 487] width 5 height 10
drag, startPoint x: 256, startPoint y: 490, endPoint x: 413, endPoint y: 483, distance: 157.4
click at [413, 483] on pre "export default inngest .createFunction ( { id : "handle-webhook" , debounce : {…" at bounding box center [504, 546] width 592 height 276
click at [434, 482] on pre "export default inngest .createFunction ( { id : "handle-webhook" , debounce : {…" at bounding box center [504, 546] width 592 height 276
click at [520, 602] on pre "export default inngest .createFunction ( { id : "handle-webhook" , debounce : {…" at bounding box center [504, 546] width 592 height 276
